Goal: Find specific page/section: Find specific page/section

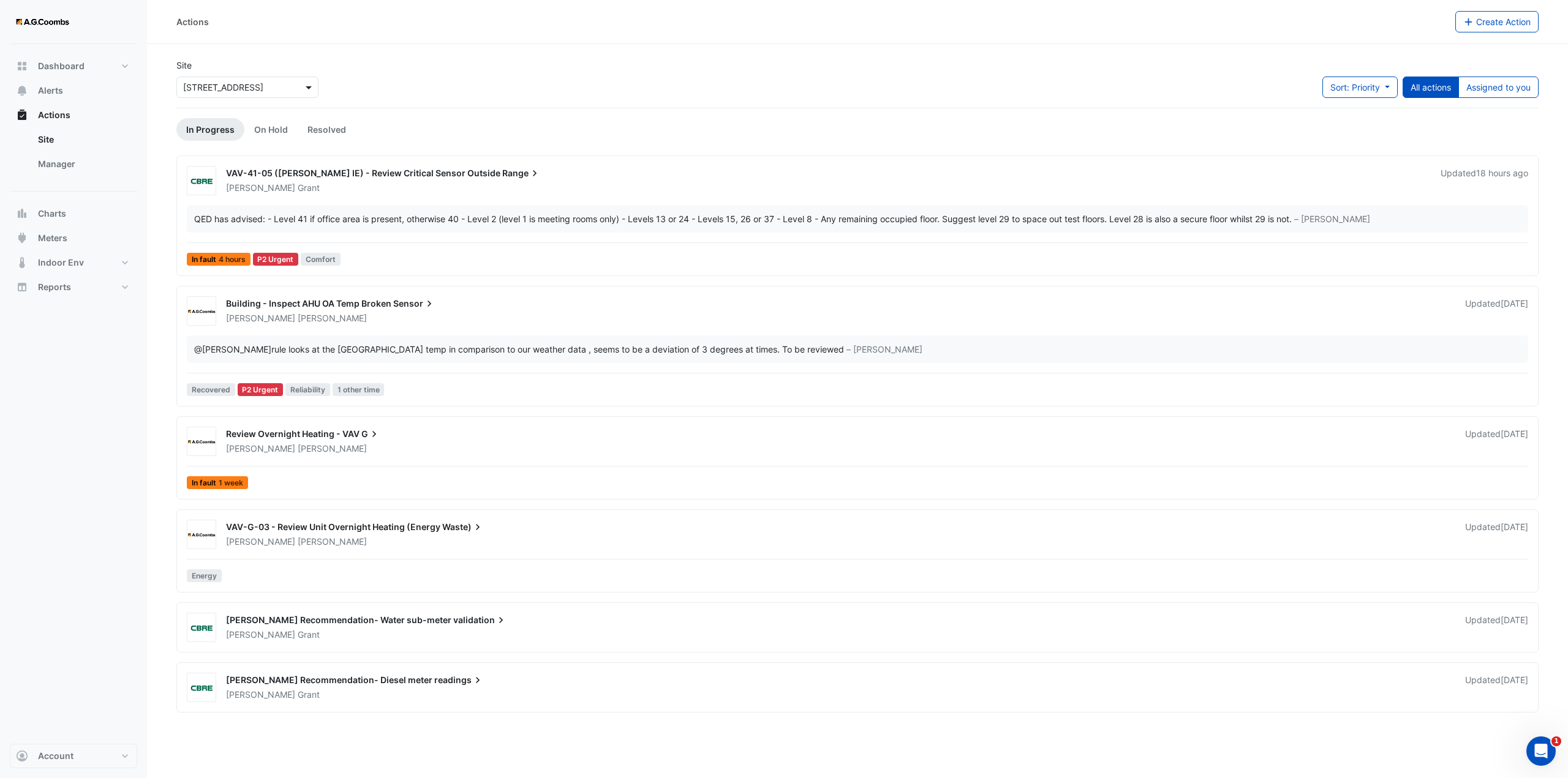
click at [308, 87] on span at bounding box center [310, 87] width 16 height 13
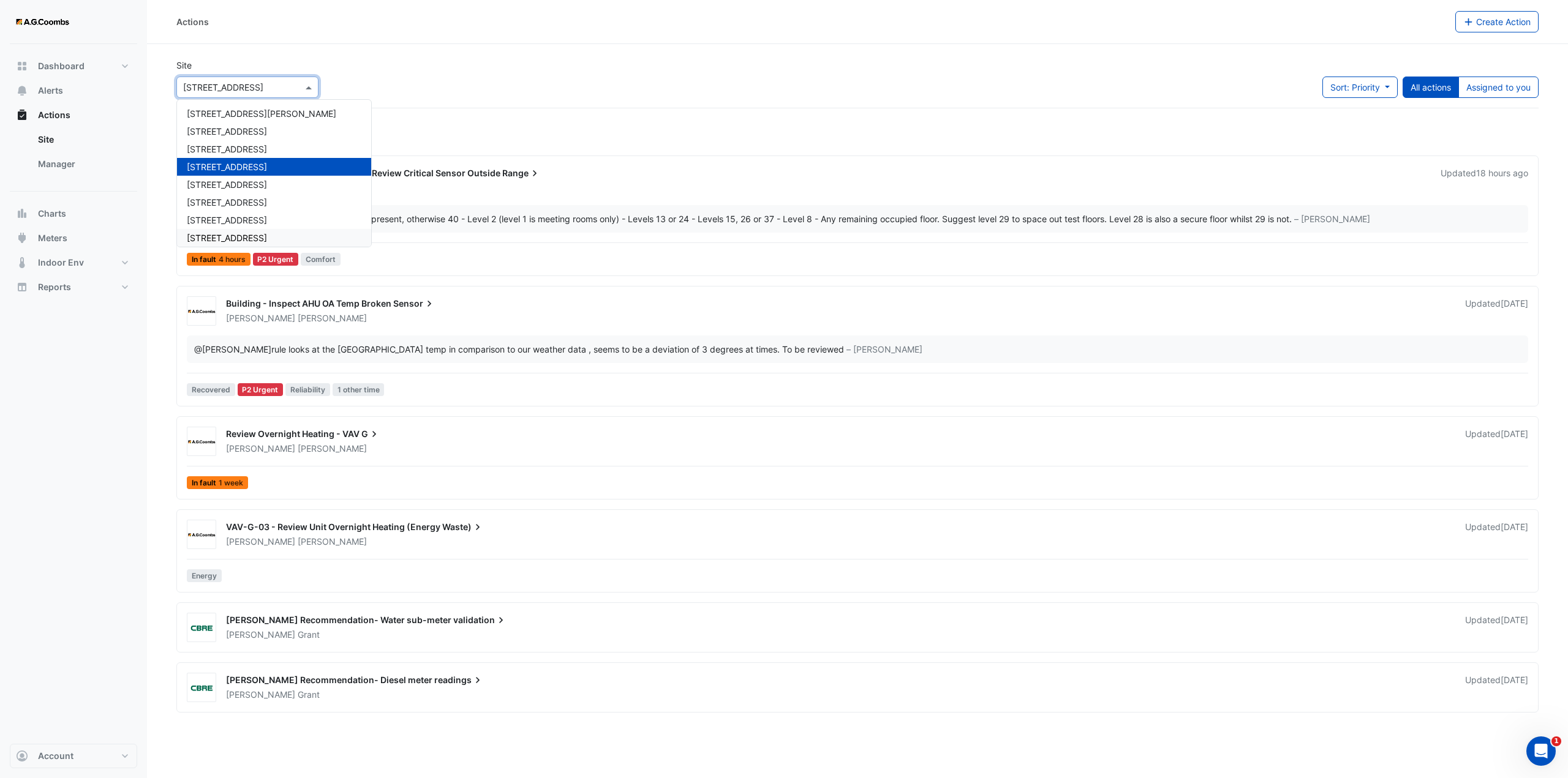
click at [216, 232] on div "[STREET_ADDRESS]" at bounding box center [273, 238] width 194 height 18
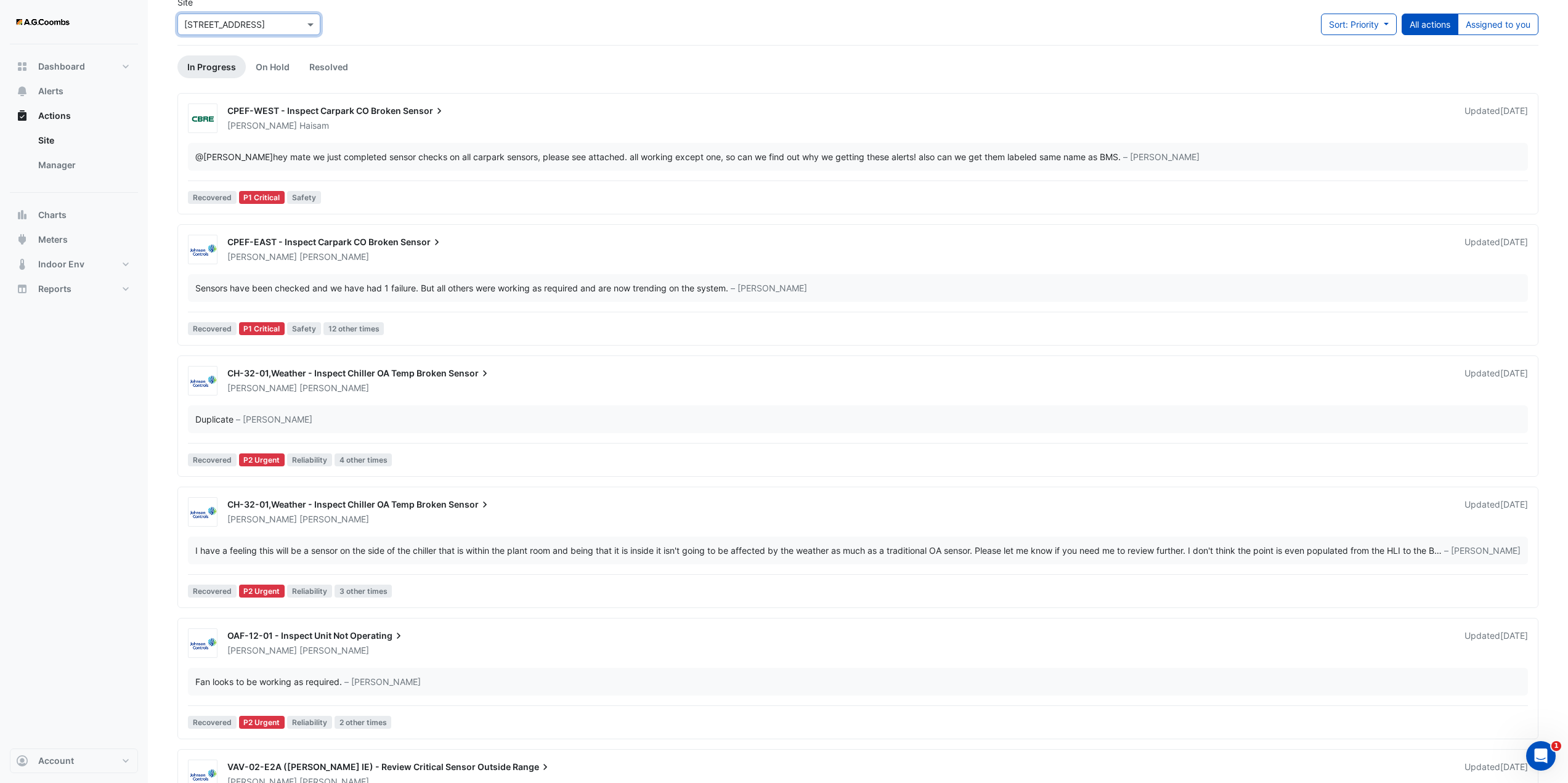
scroll to position [47, 0]
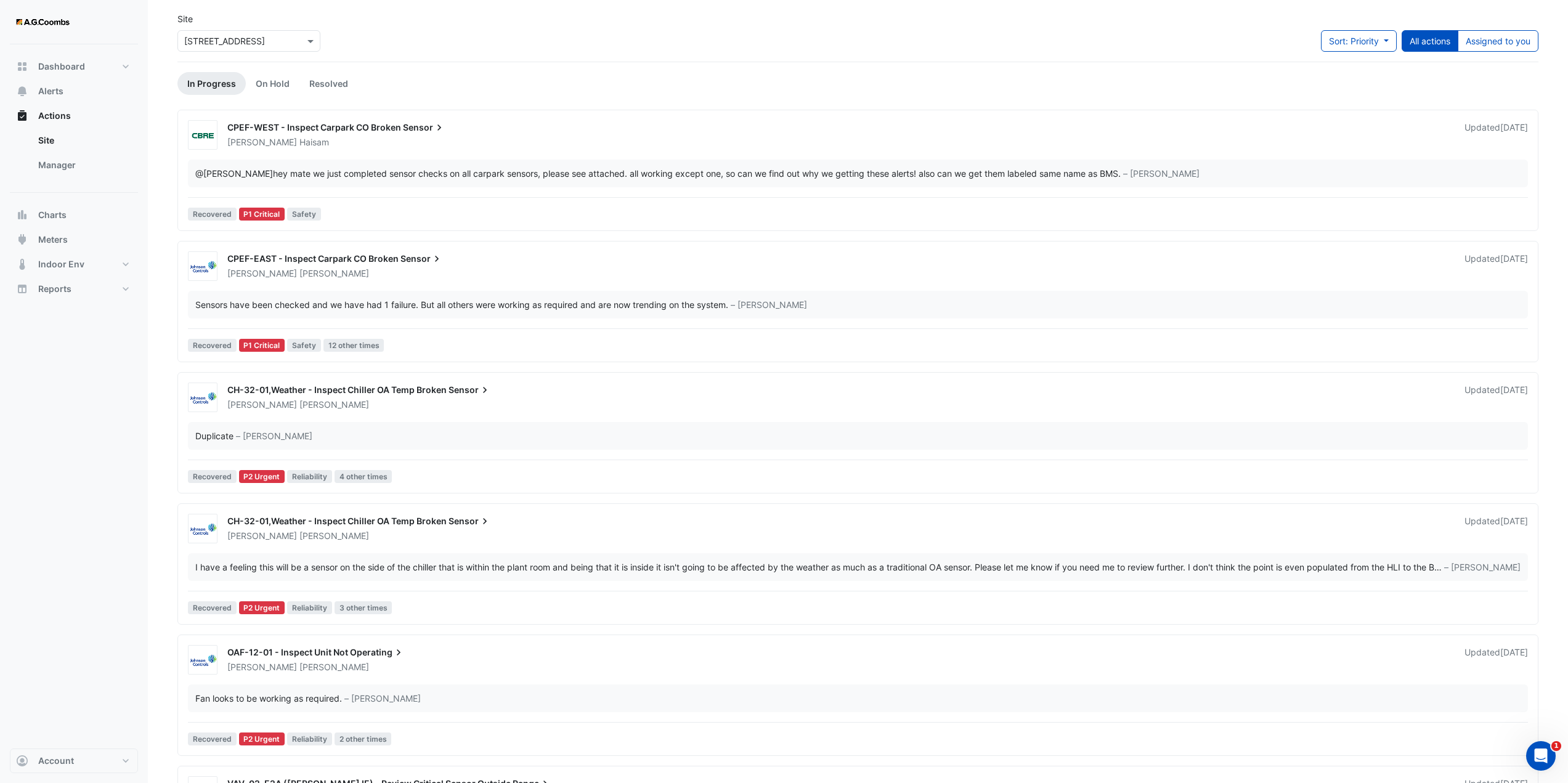
click at [47, 93] on span "Alerts" at bounding box center [51, 91] width 25 height 12
